Goal: Share content: Share content

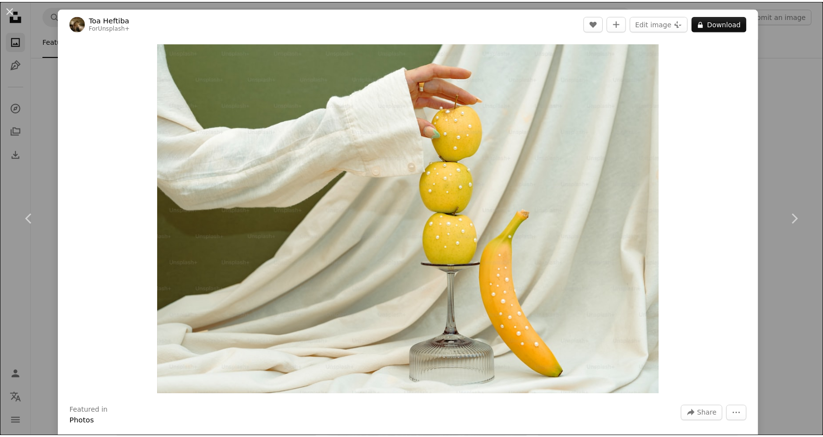
scroll to position [2845, 0]
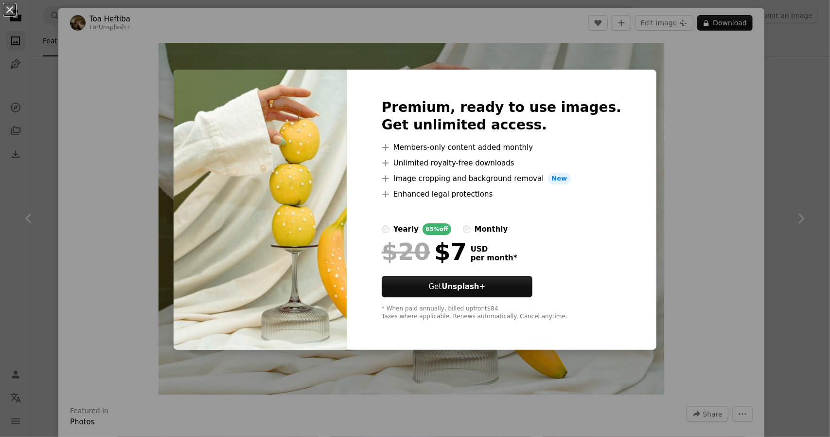
click at [710, 60] on div "An X shape Premium, ready to use images. Get unlimited access. A plus sign Memb…" at bounding box center [415, 218] width 830 height 437
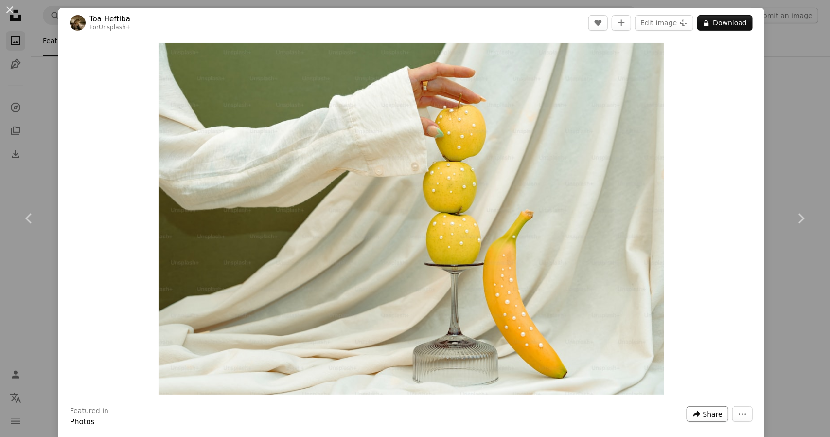
click at [711, 412] on span "Share" at bounding box center [712, 414] width 19 height 15
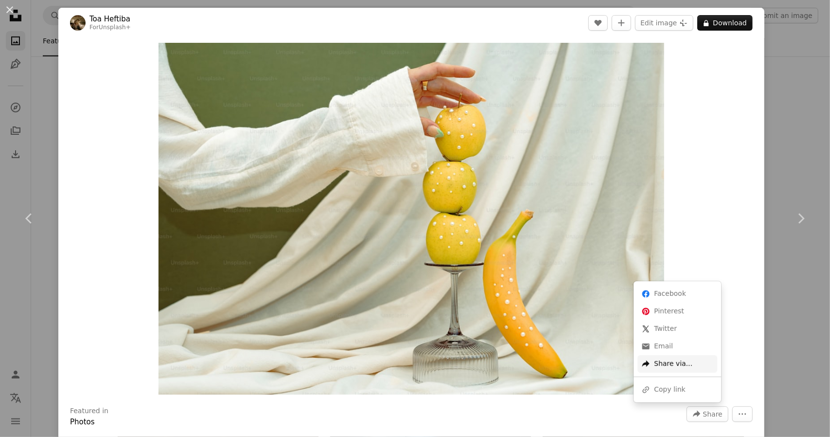
click at [685, 362] on div "A forward-right arrow Share via..." at bounding box center [678, 364] width 80 height 18
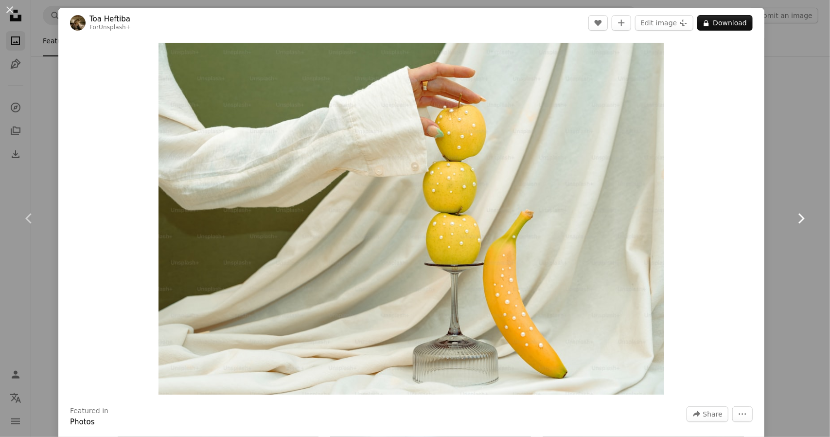
click at [799, 220] on icon "Chevron right" at bounding box center [801, 219] width 16 height 16
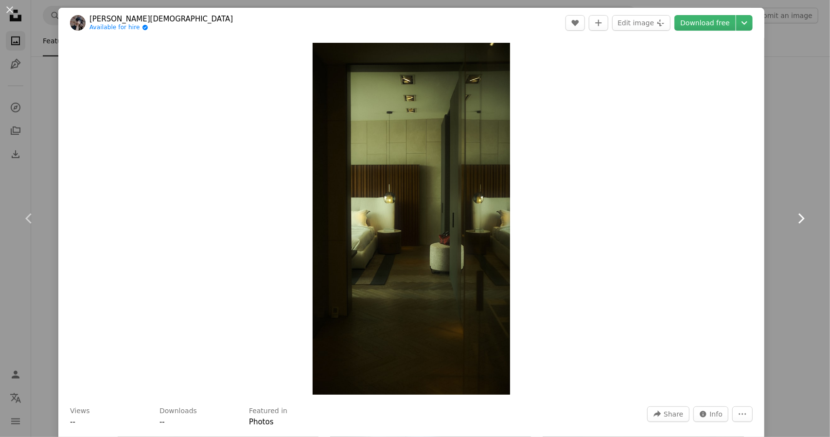
click at [793, 217] on icon "Chevron right" at bounding box center [801, 219] width 16 height 16
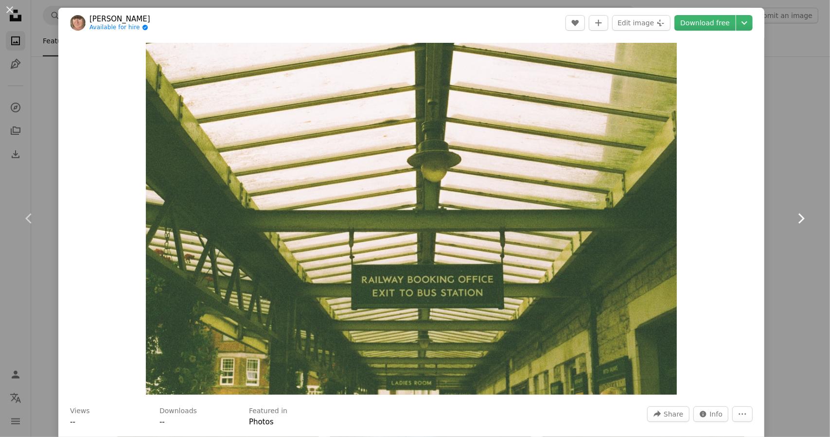
click at [793, 217] on icon "Chevron right" at bounding box center [801, 219] width 16 height 16
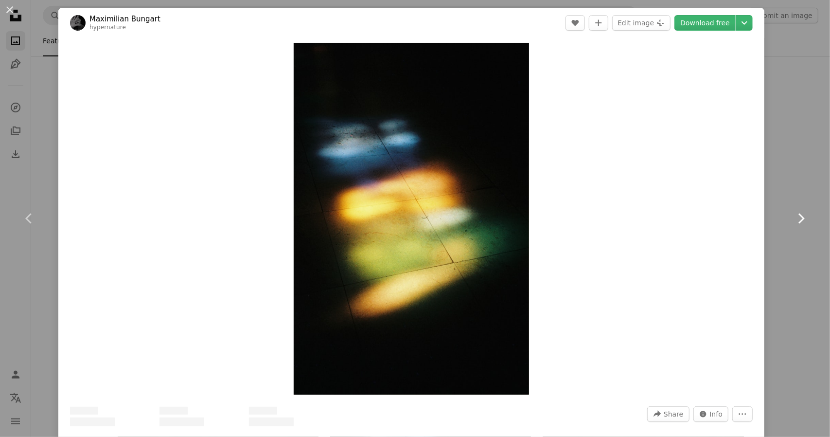
click at [793, 217] on icon "Chevron right" at bounding box center [801, 219] width 16 height 16
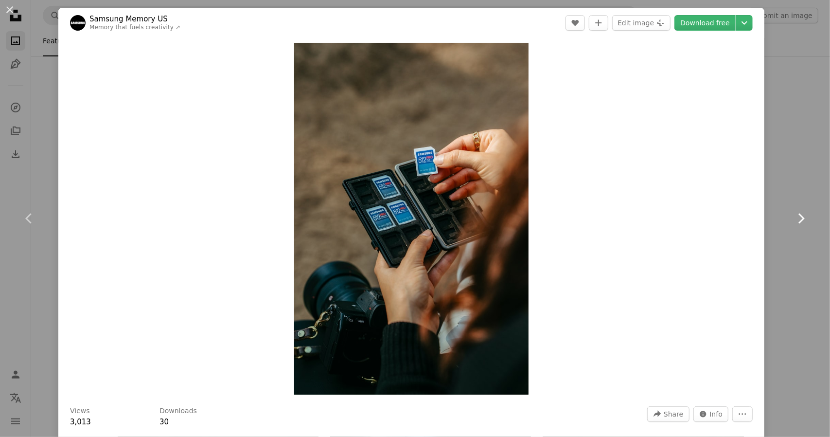
click at [793, 217] on icon "Chevron right" at bounding box center [801, 219] width 16 height 16
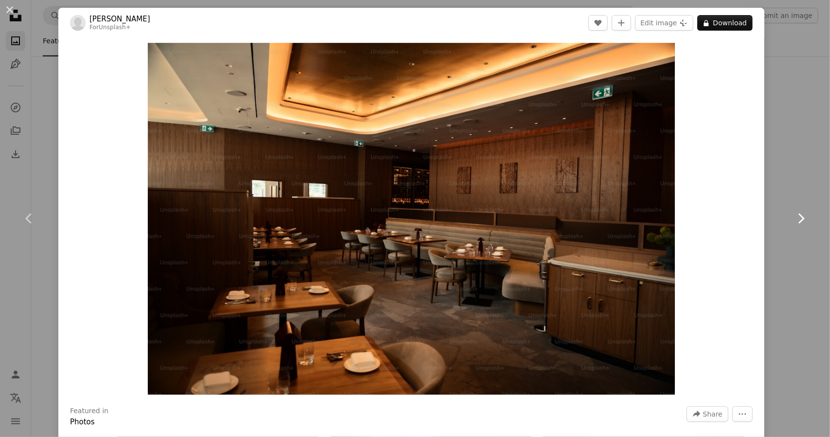
click at [793, 217] on icon "Chevron right" at bounding box center [801, 219] width 16 height 16
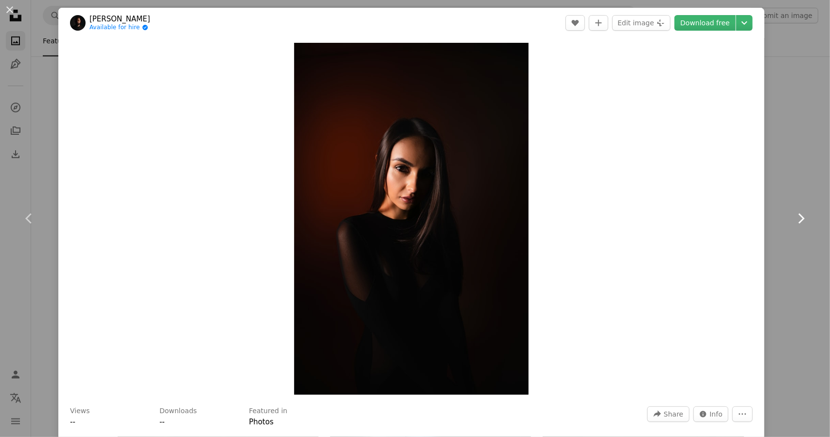
click at [793, 217] on icon "Chevron right" at bounding box center [801, 219] width 16 height 16
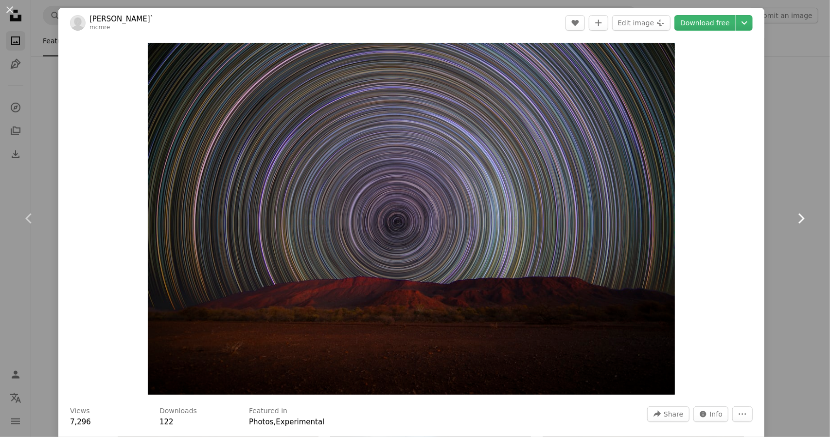
click at [793, 217] on icon "Chevron right" at bounding box center [801, 219] width 16 height 16
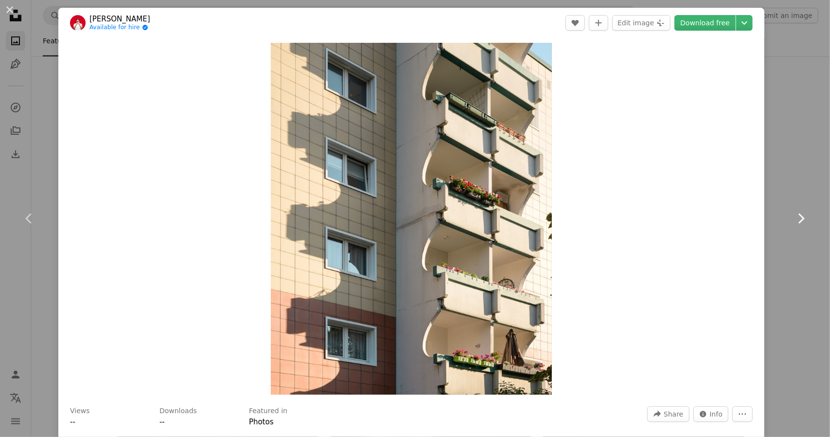
click at [793, 217] on icon "Chevron right" at bounding box center [801, 219] width 16 height 16
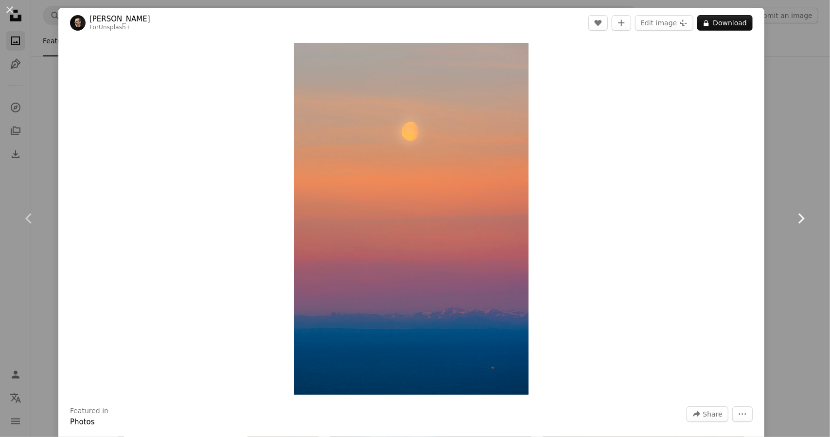
click at [793, 217] on icon "Chevron right" at bounding box center [801, 219] width 16 height 16
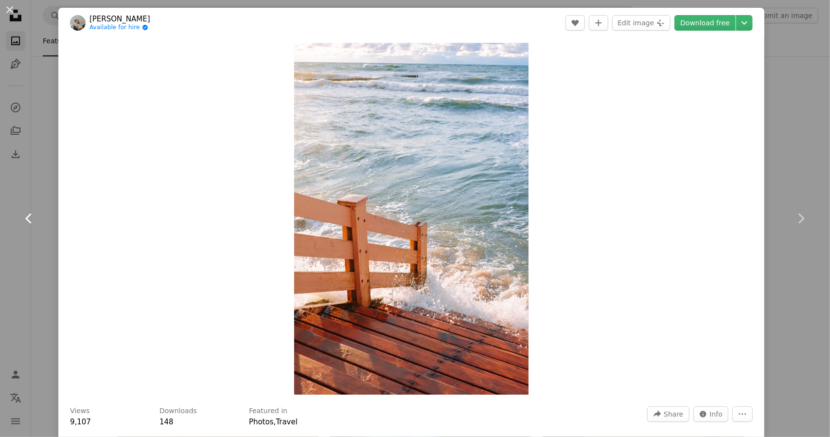
click at [46, 225] on link "Chevron left" at bounding box center [29, 218] width 58 height 93
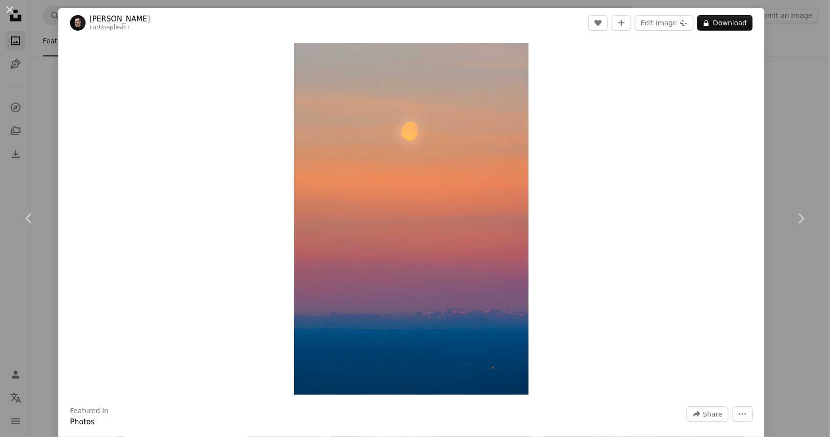
click at [791, 36] on div "An X shape Chevron left Chevron right [PERSON_NAME] For Unsplash+ A heart A plu…" at bounding box center [415, 218] width 830 height 437
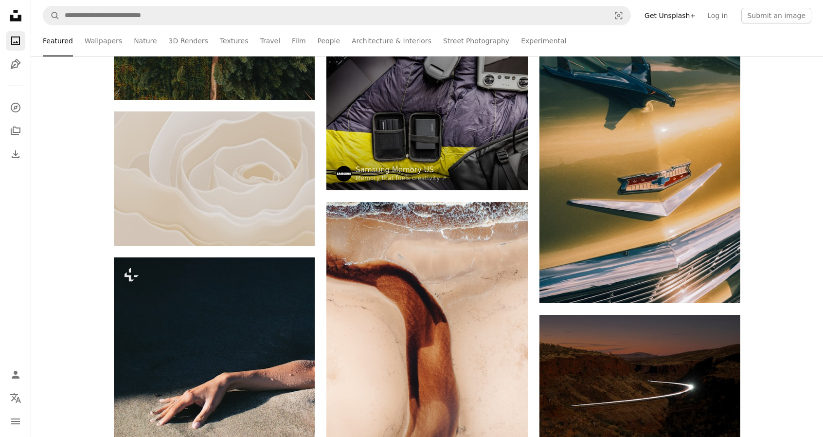
scroll to position [5079, 0]
